Goal: Find specific page/section: Find specific page/section

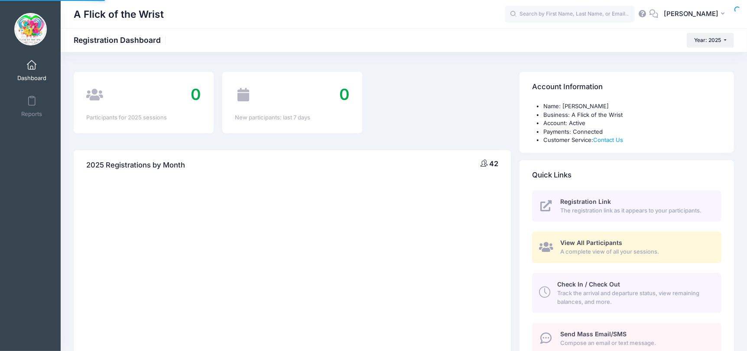
select select
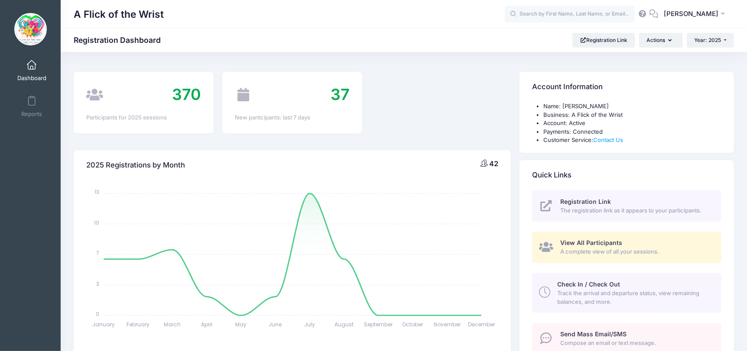
click at [570, 249] on span "A complete view of all your sessions." at bounding box center [635, 252] width 151 height 9
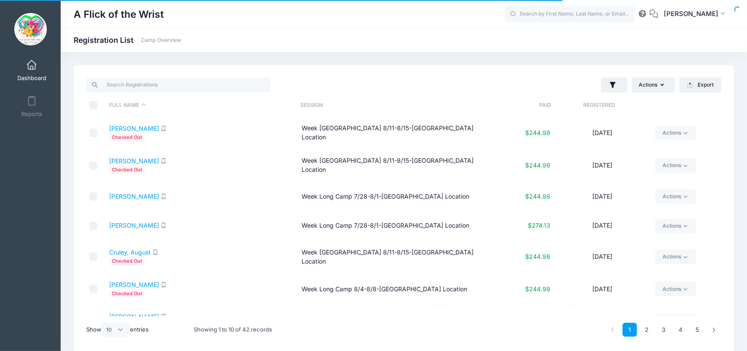
click at [305, 110] on th "Session" at bounding box center [391, 105] width 191 height 23
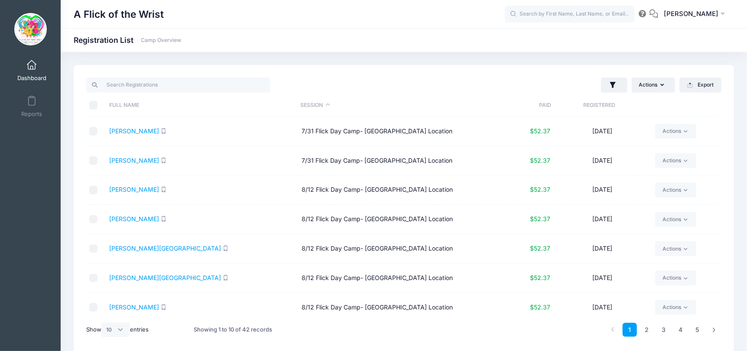
click at [313, 108] on th "Session" at bounding box center [391, 105] width 191 height 23
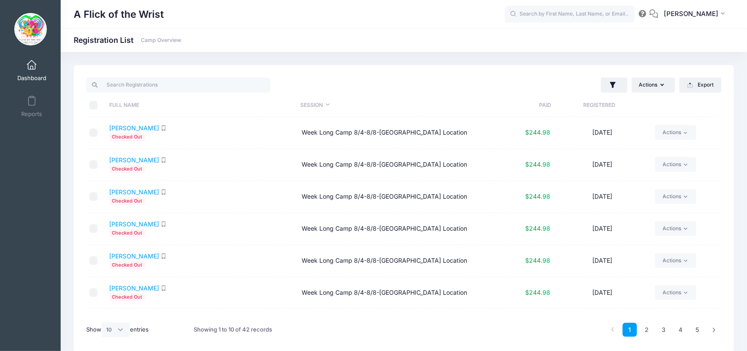
click at [329, 112] on th "Session" at bounding box center [391, 105] width 191 height 23
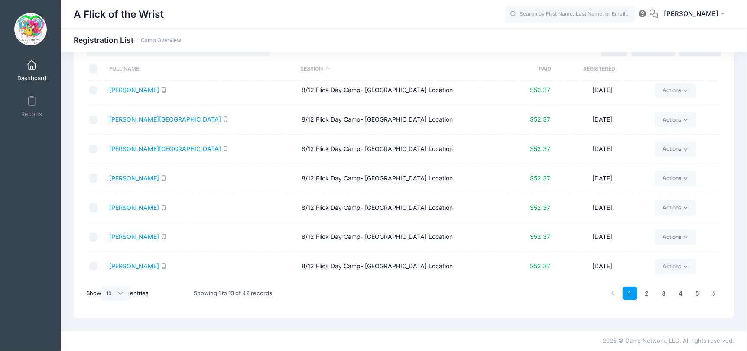
scroll to position [36, 0]
click at [113, 301] on div "Show All 10 25 50 entries" at bounding box center [117, 294] width 62 height 26
click at [113, 300] on select "All 10 25 50" at bounding box center [115, 294] width 29 height 15
select select "50"
click at [103, 287] on select "All 10 25 50" at bounding box center [115, 294] width 29 height 15
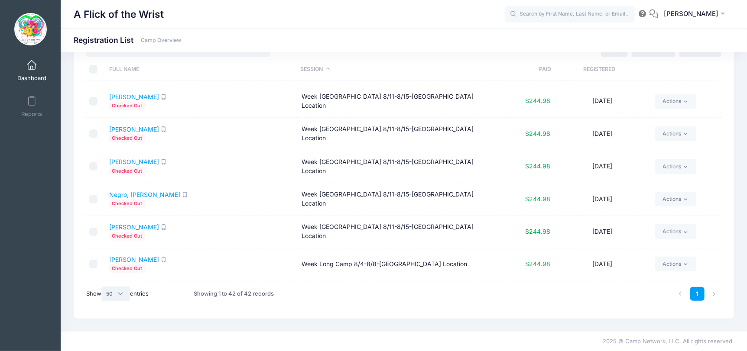
scroll to position [717, 0]
